Goal: Task Accomplishment & Management: Complete application form

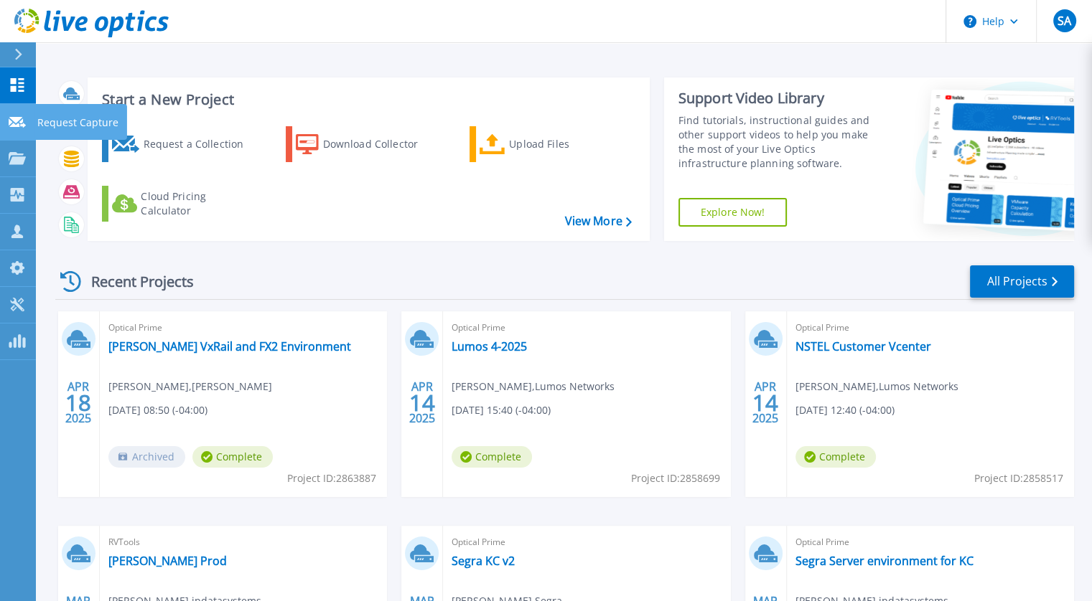
click at [82, 126] on p "Request Capture" at bounding box center [77, 122] width 81 height 37
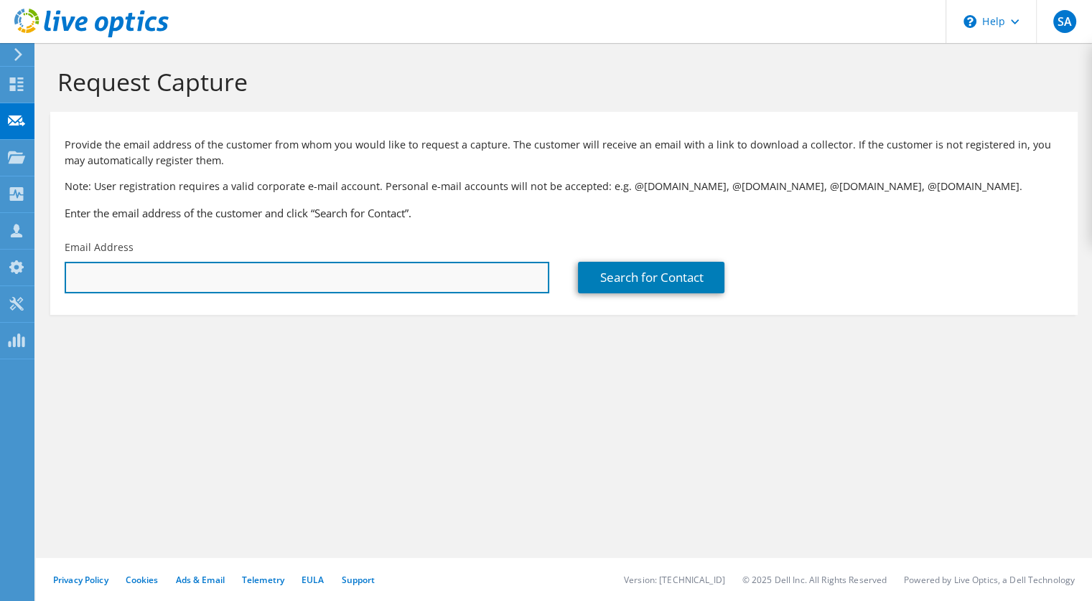
click at [87, 278] on input "text" at bounding box center [307, 278] width 484 height 32
click at [77, 273] on input "text" at bounding box center [307, 278] width 484 height 32
paste input "William Corwin;"
type input "William Corwin;"
drag, startPoint x: 153, startPoint y: 281, endPoint x: 72, endPoint y: 272, distance: 80.9
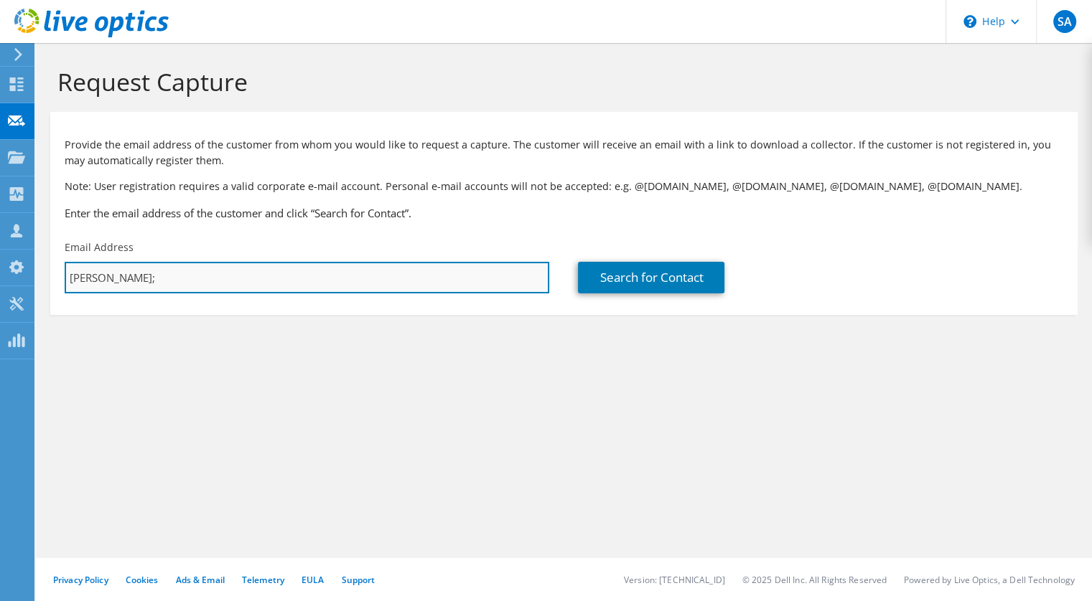
click at [72, 272] on input "William Corwin;" at bounding box center [307, 278] width 484 height 32
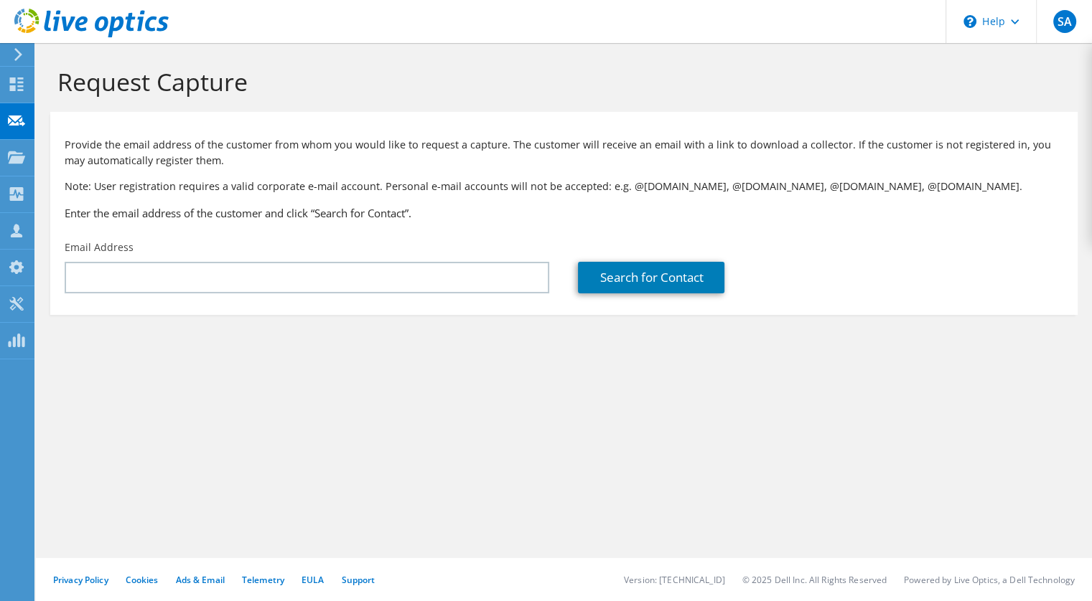
drag, startPoint x: 72, startPoint y: 272, endPoint x: 221, endPoint y: 393, distance: 191.3
click at [221, 393] on div "Request Capture Provide the email address of the customer from whom you would l…" at bounding box center [564, 322] width 1056 height 558
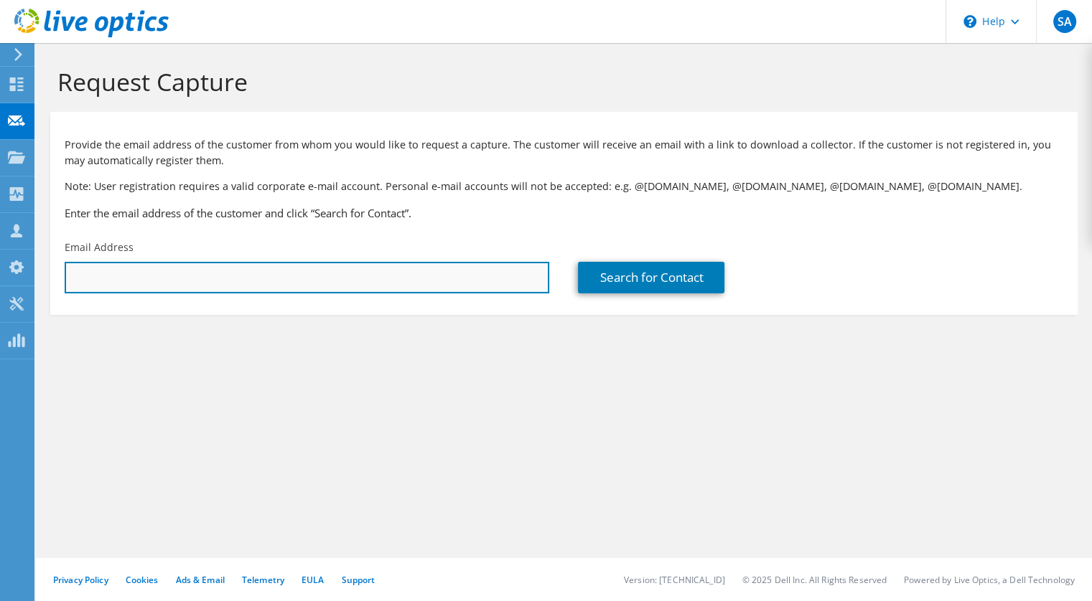
click at [98, 279] on input "text" at bounding box center [307, 278] width 484 height 32
type input "w"
click at [79, 278] on input "text" at bounding box center [307, 278] width 484 height 32
paste input "wcorwin@mzb-usa.com"
type input "wcorwin@mzb-usa.com"
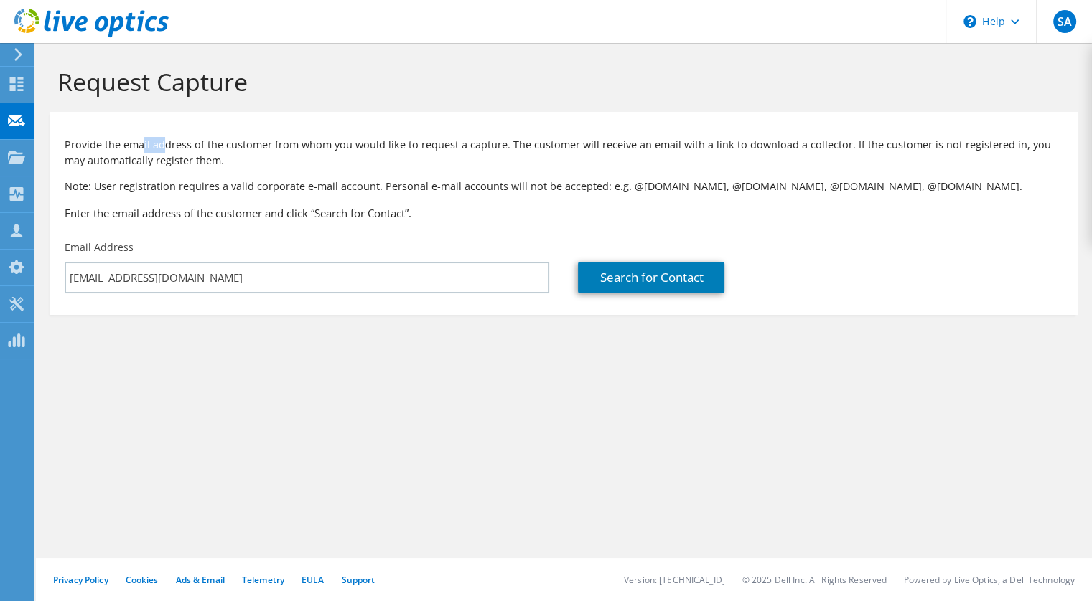
click at [322, 228] on div "Provide the email address of the customer from whom you would like to request a…" at bounding box center [563, 176] width 1027 height 114
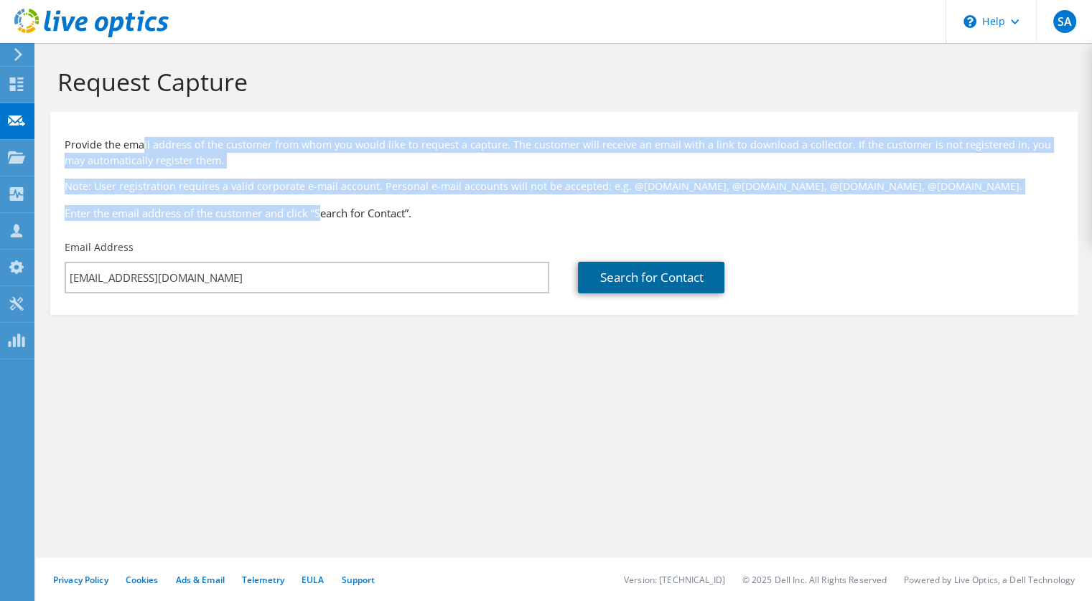
click at [634, 291] on link "Search for Contact" at bounding box center [651, 278] width 146 height 32
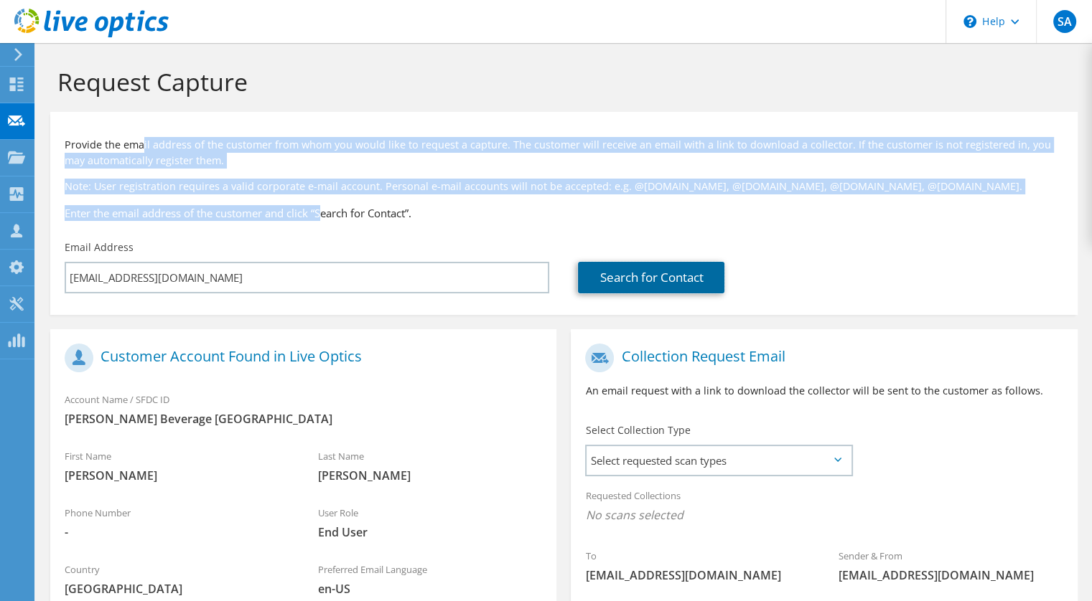
scroll to position [200, 0]
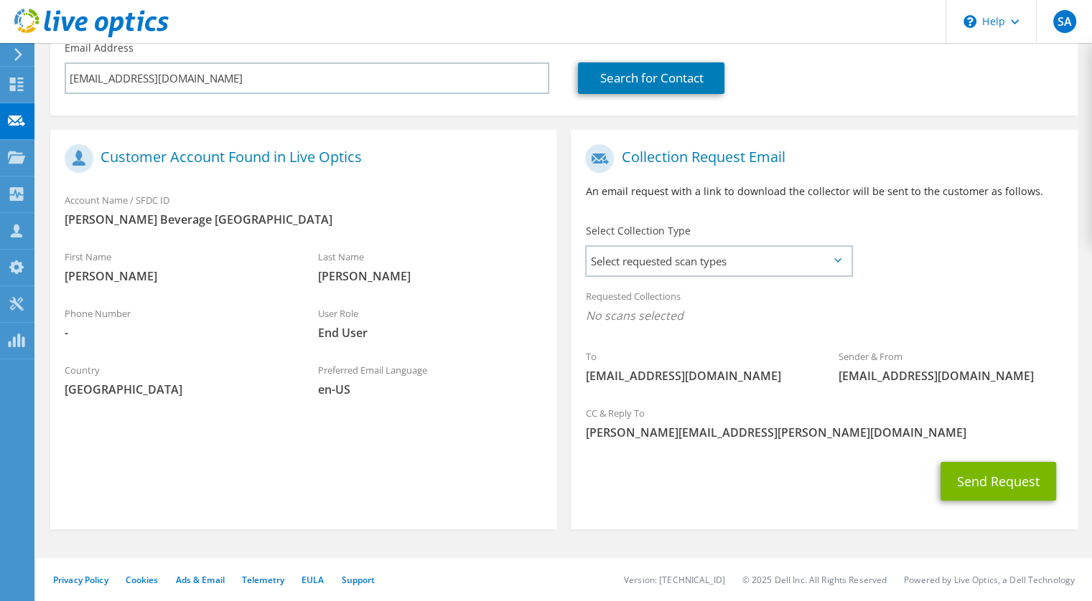
click at [838, 262] on icon at bounding box center [837, 260] width 7 height 4
click at [844, 257] on span "Select requested scan types" at bounding box center [718, 261] width 264 height 29
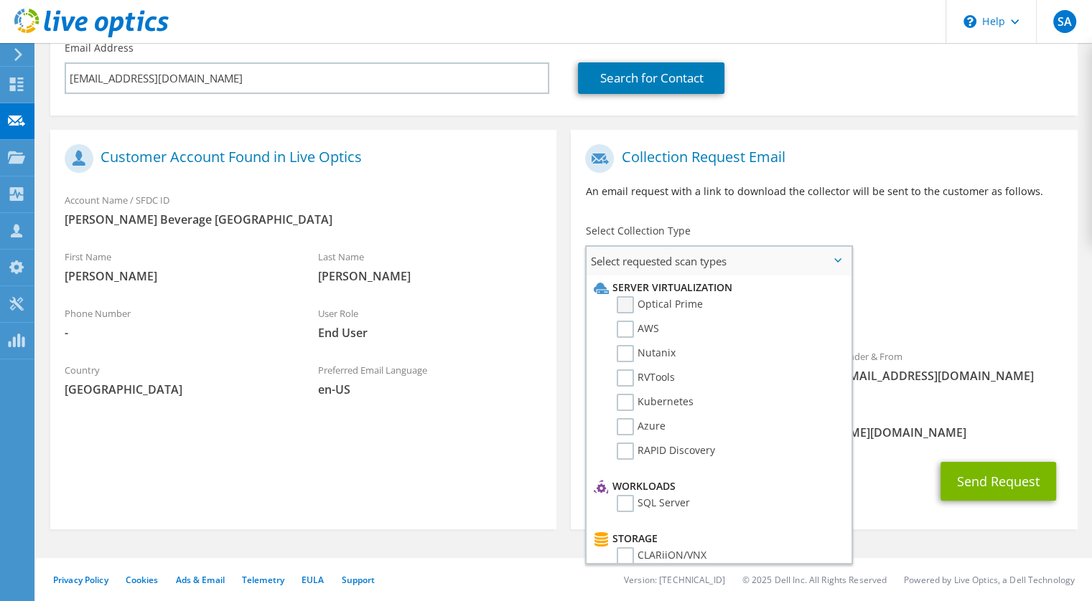
click at [626, 303] on label "Optical Prime" at bounding box center [660, 304] width 86 height 17
click at [0, 0] on input "Optical Prime" at bounding box center [0, 0] width 0 height 0
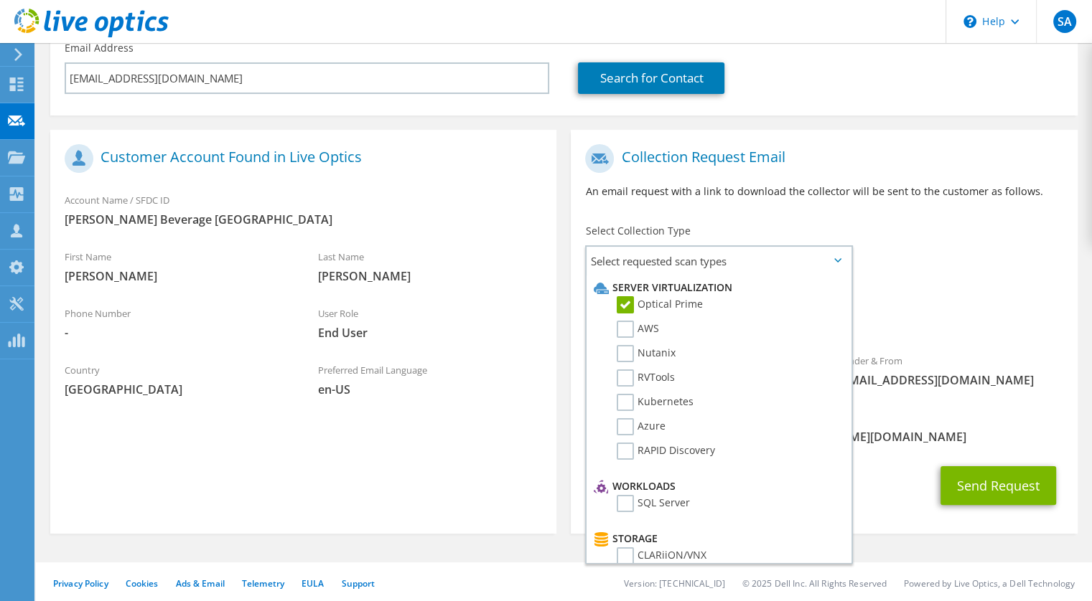
click at [927, 279] on div "To wcorwin@mzb-usa.com Sender & From liveoptics@liveoptics.com" at bounding box center [824, 270] width 506 height 266
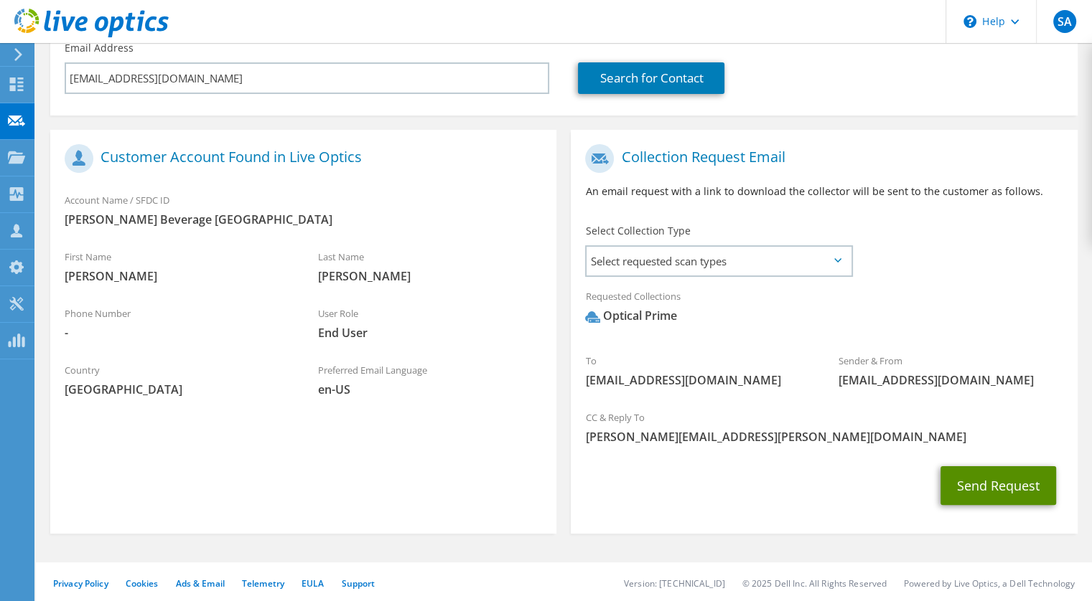
click at [986, 484] on button "Send Request" at bounding box center [998, 486] width 116 height 39
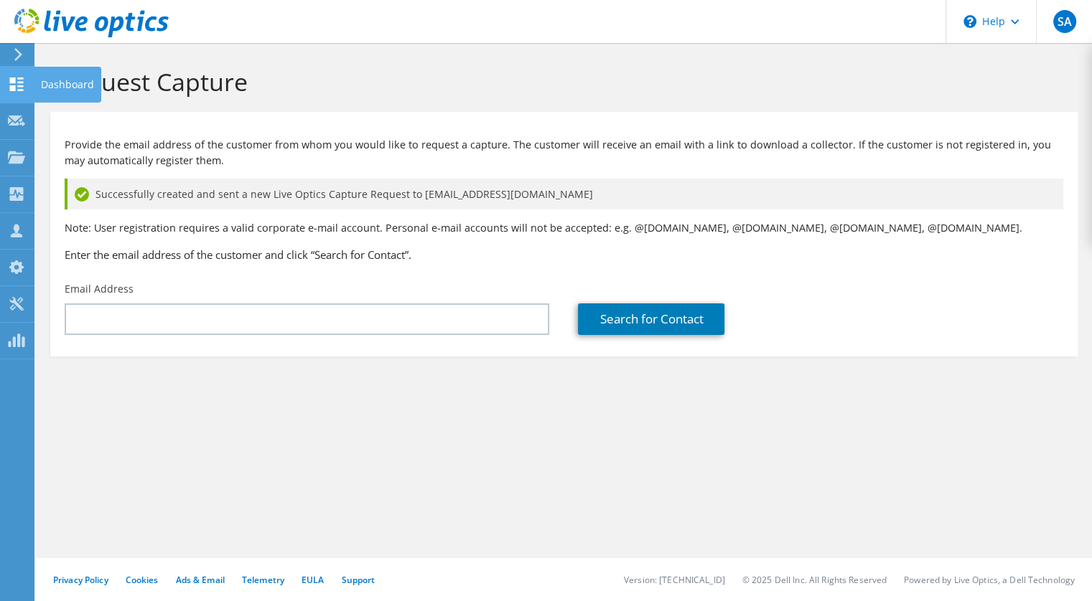
click at [22, 88] on use at bounding box center [17, 85] width 14 height 14
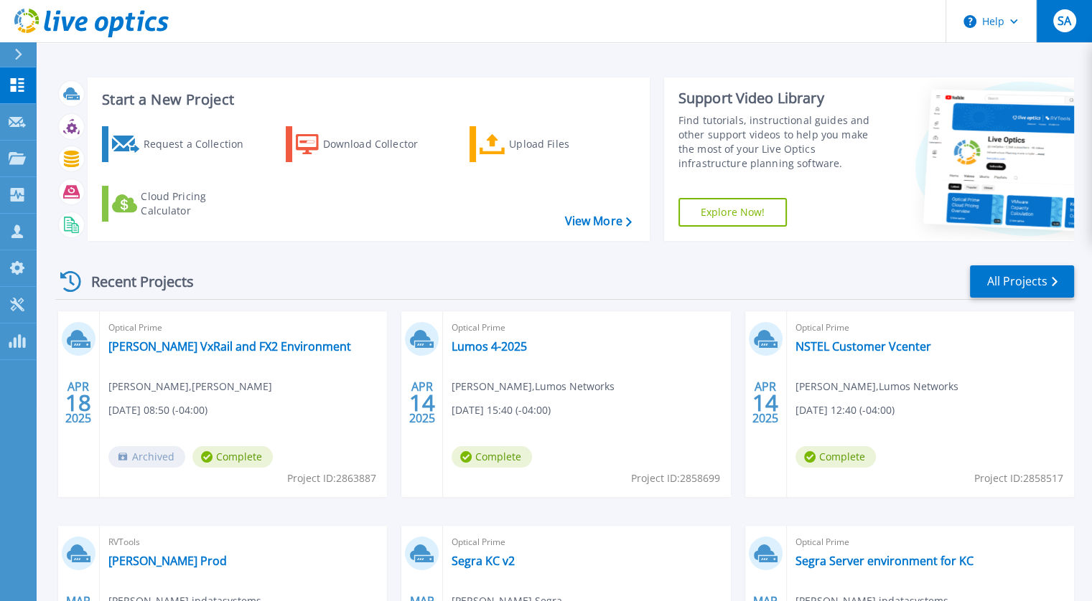
click at [1046, 16] on button "SA" at bounding box center [1064, 21] width 56 height 42
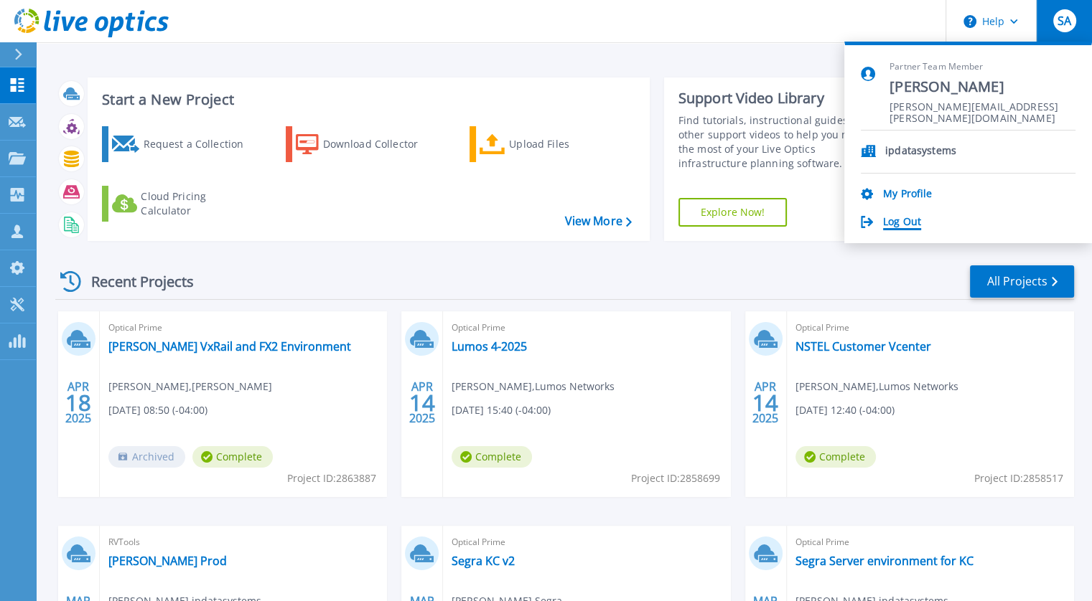
click at [901, 218] on link "Log Out" at bounding box center [902, 223] width 38 height 14
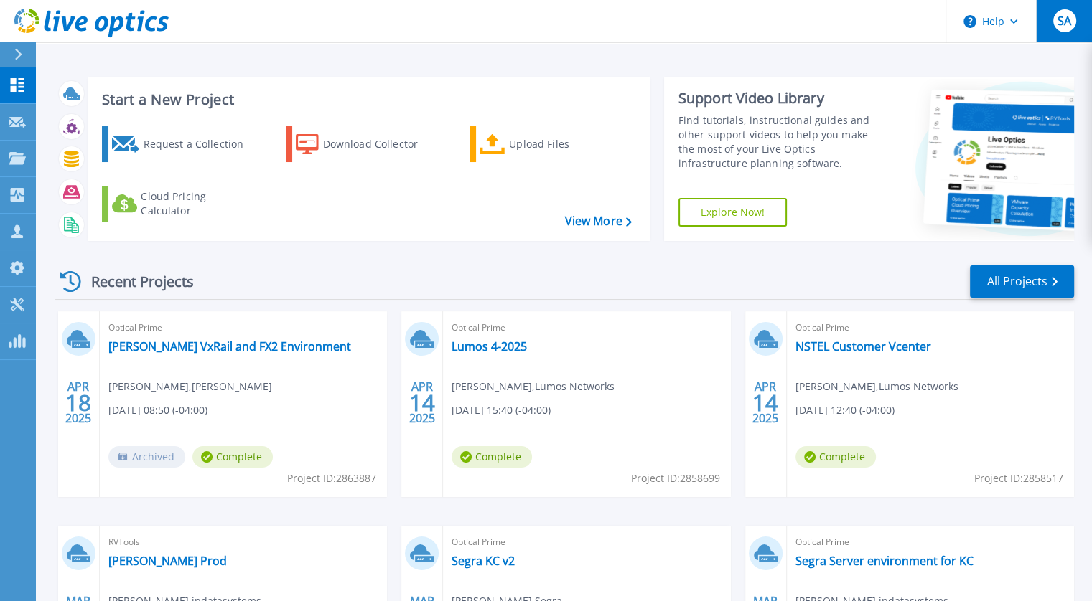
click at [1069, 26] on span "SA" at bounding box center [1064, 20] width 14 height 11
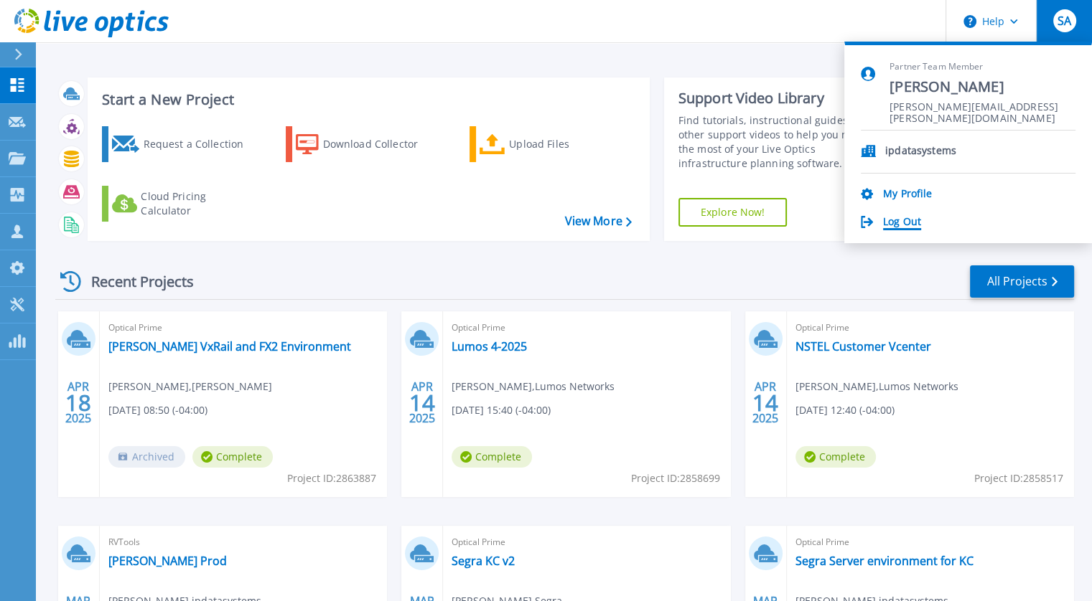
click at [901, 220] on link "Log Out" at bounding box center [902, 223] width 38 height 14
